Goal: Task Accomplishment & Management: Manage account settings

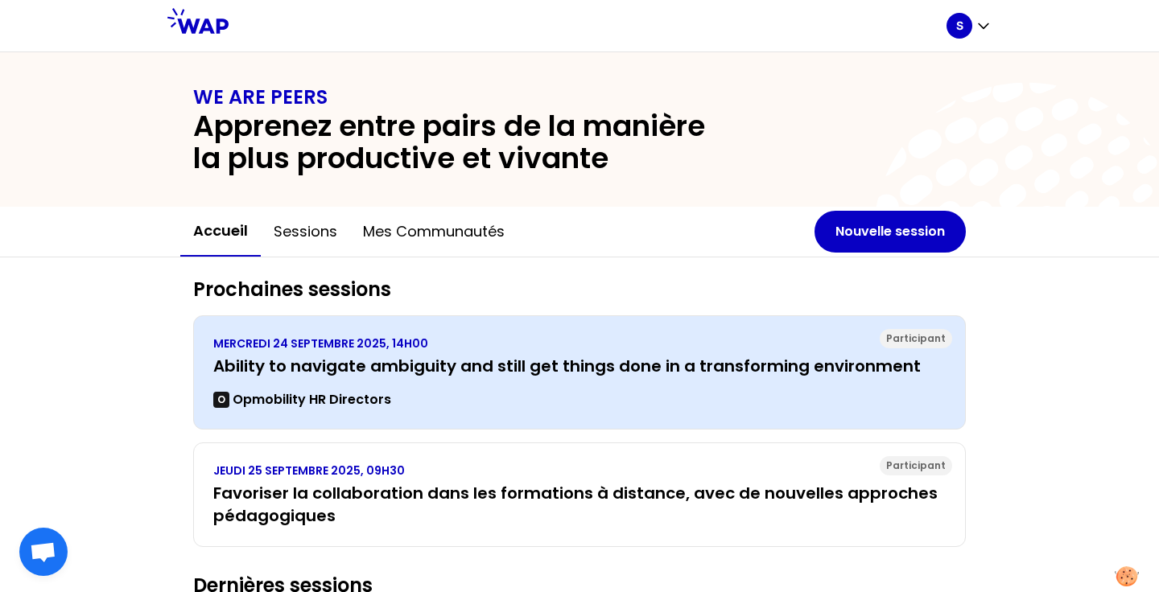
click at [604, 344] on p "MERCREDI 24 SEPTEMBRE 2025, 14H00" at bounding box center [579, 344] width 732 height 16
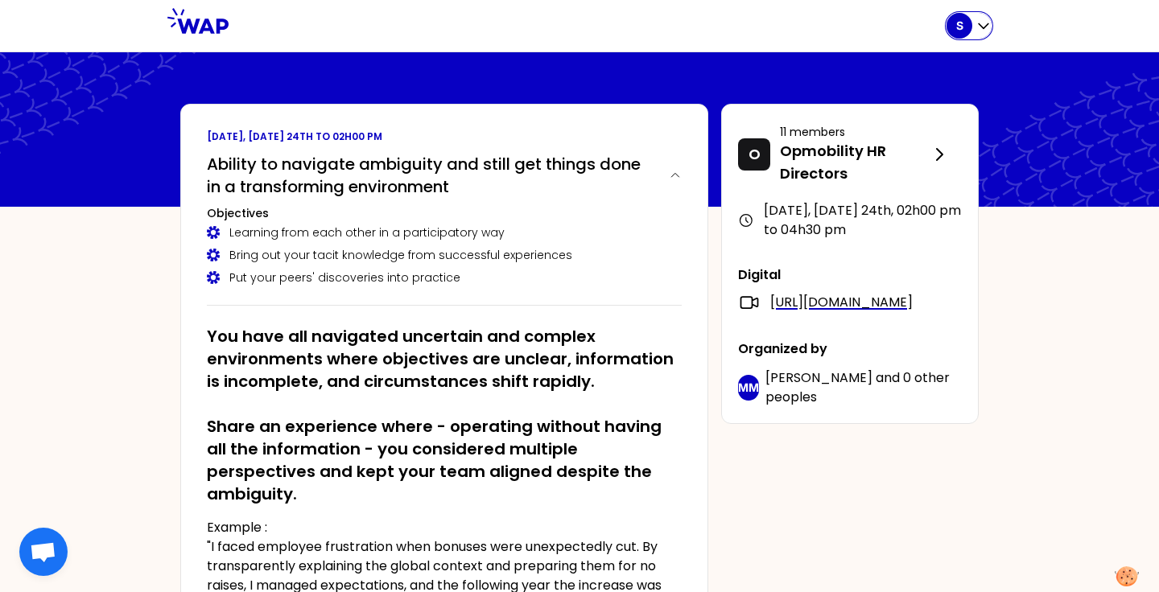
click at [963, 28] on div "S" at bounding box center [960, 26] width 26 height 26
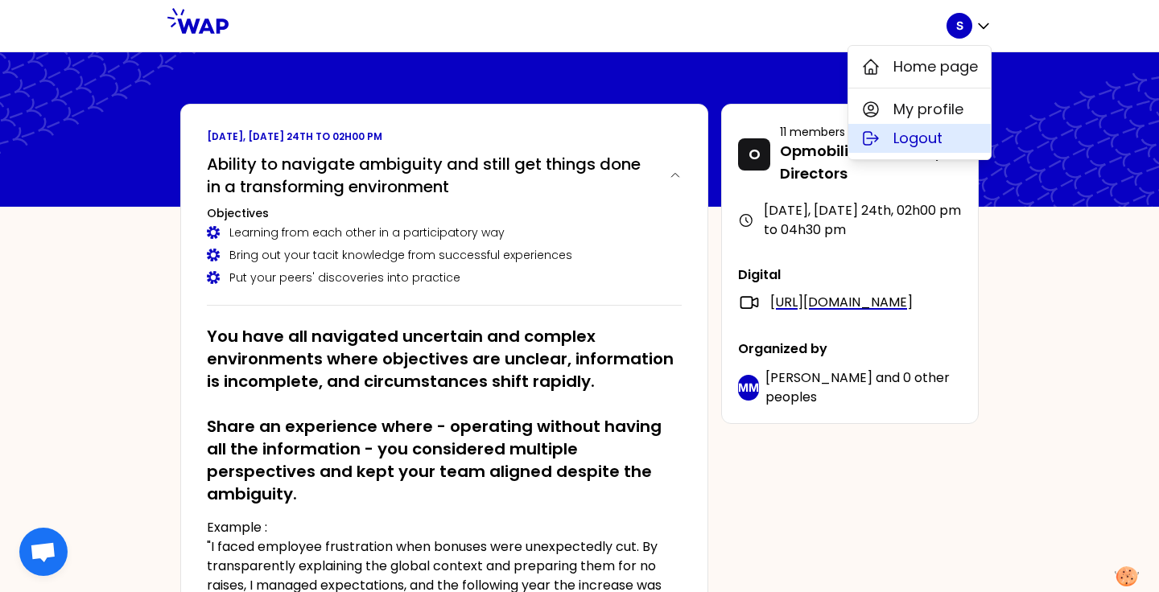
click at [927, 139] on span "Logout" at bounding box center [917, 138] width 49 height 23
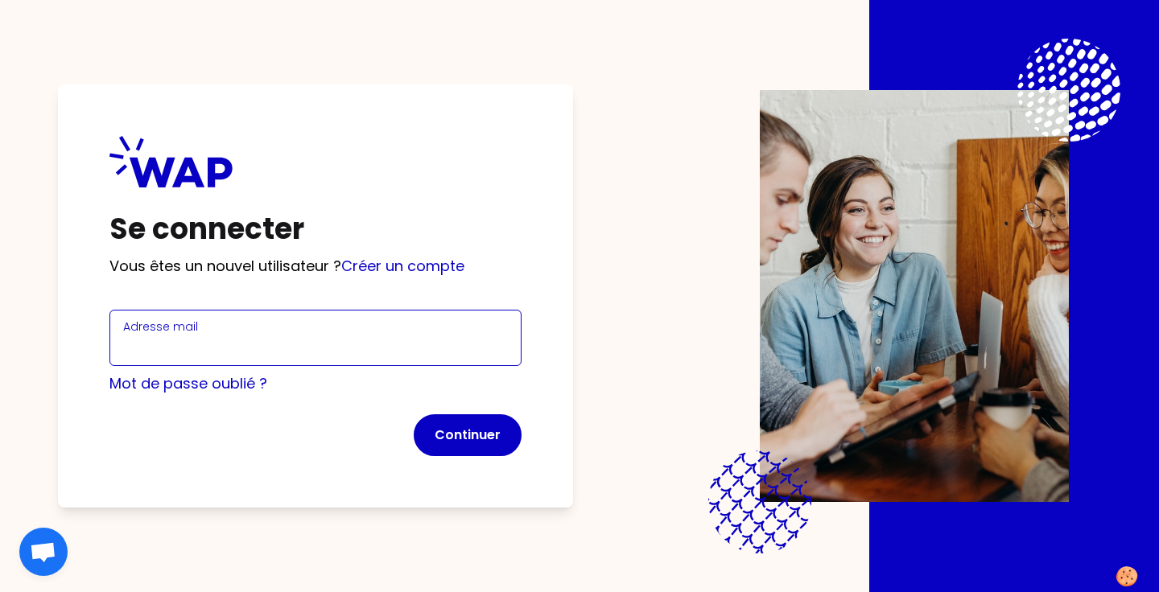
click at [417, 341] on input "Adresse mail" at bounding box center [315, 347] width 385 height 23
type input "[PERSON_NAME][EMAIL_ADDRESS][DOMAIN_NAME]"
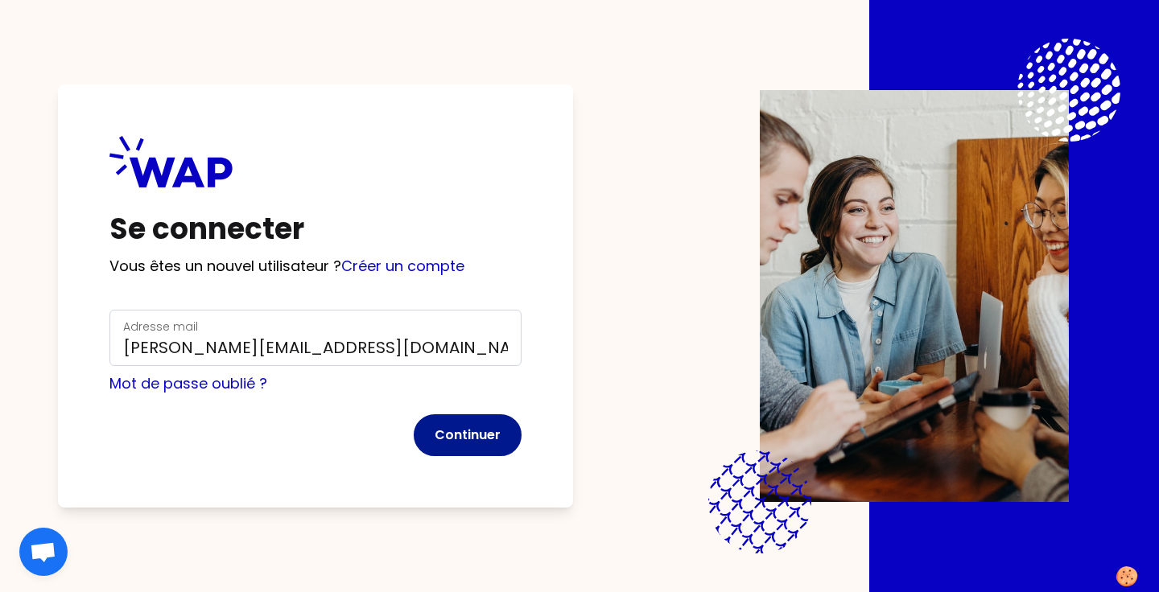
click at [460, 421] on button "Continuer" at bounding box center [468, 436] width 108 height 42
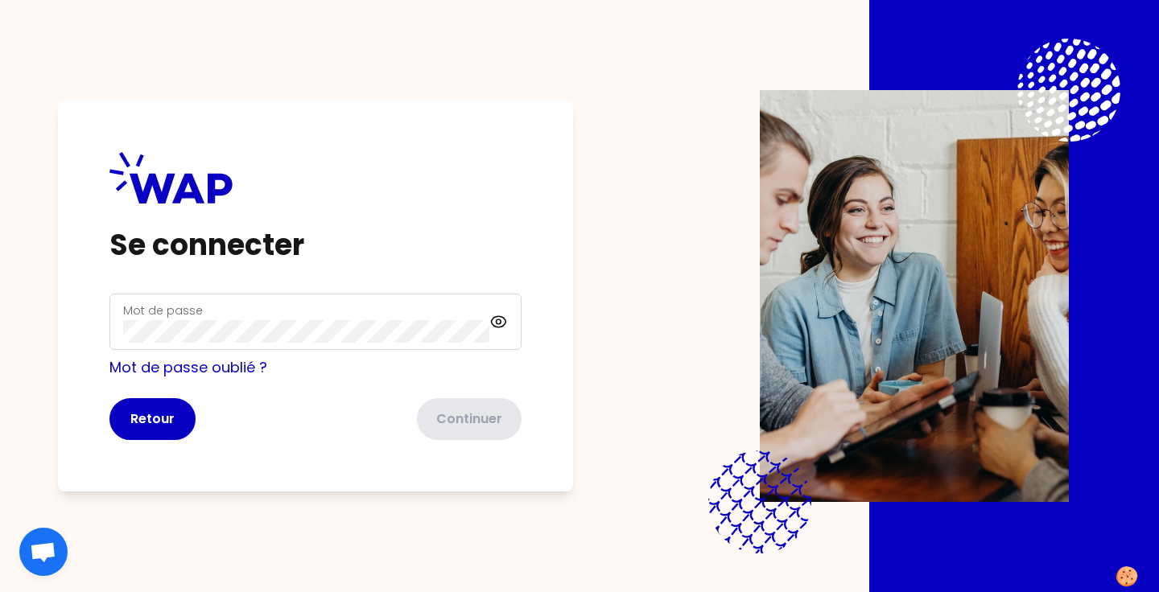
click at [425, 316] on div "Mot de passe" at bounding box center [306, 322] width 366 height 42
click at [471, 414] on button "Continuer" at bounding box center [468, 419] width 108 height 42
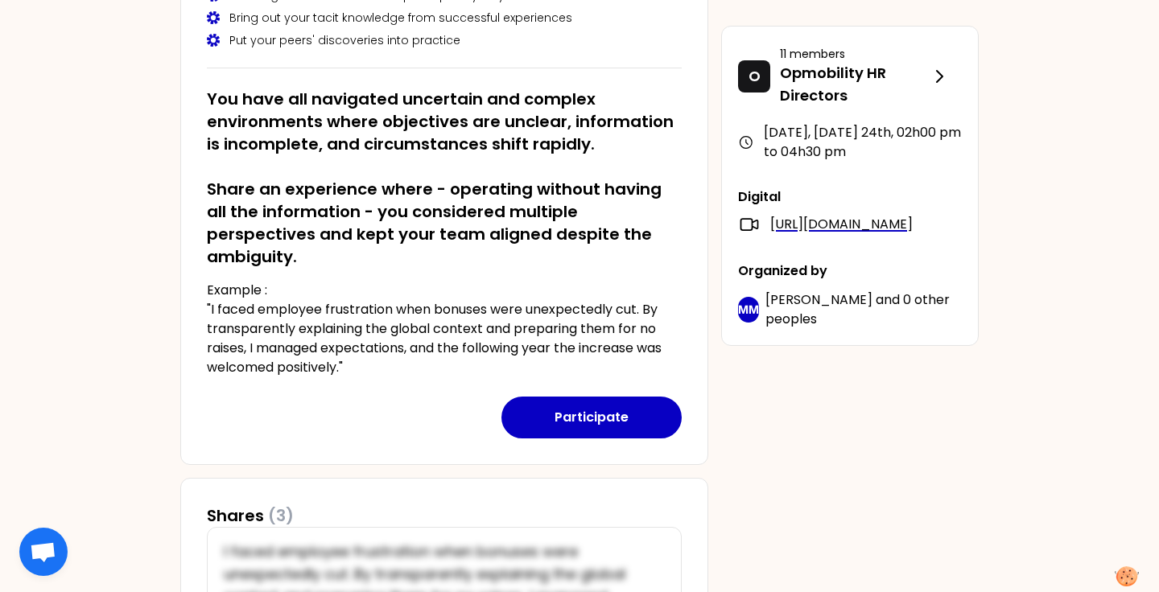
scroll to position [239, 0]
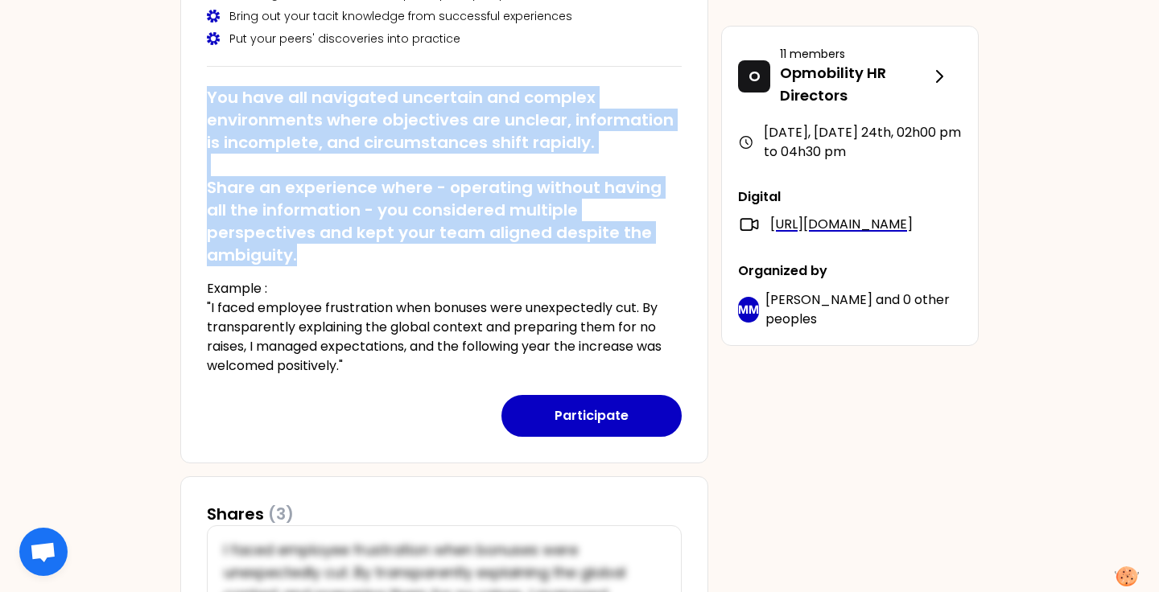
drag, startPoint x: 205, startPoint y: 97, endPoint x: 659, endPoint y: 237, distance: 475.3
click at [659, 237] on div "[DATE], [DATE] 24th to 02h00 pm Ability to navigate ambiguity and still get thi…" at bounding box center [444, 164] width 528 height 599
